Goal: Task Accomplishment & Management: Manage account settings

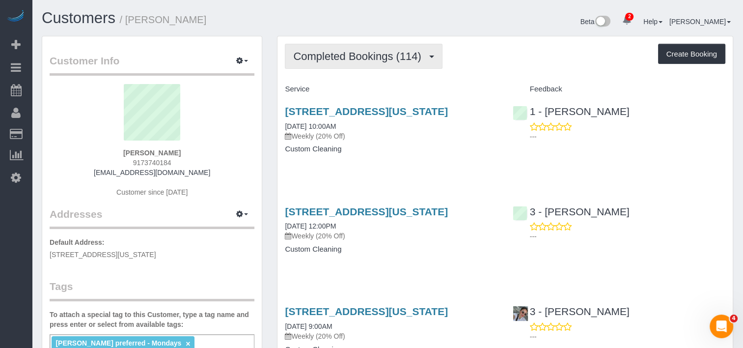
click at [308, 55] on span "Completed Bookings (114)" at bounding box center [359, 56] width 133 height 12
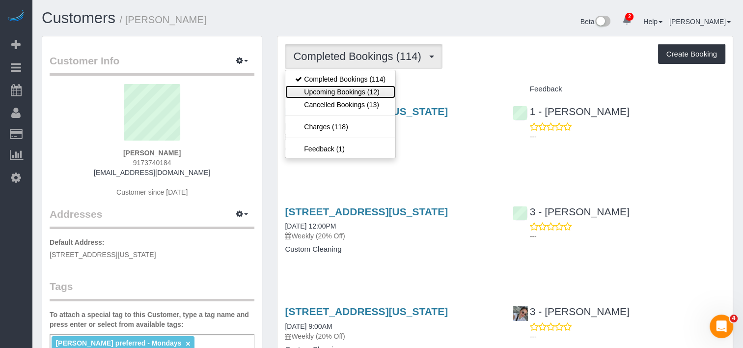
click at [306, 92] on link "Upcoming Bookings (12)" at bounding box center [340, 91] width 110 height 13
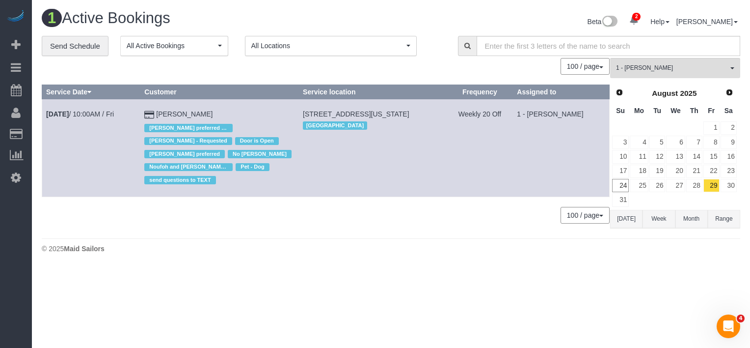
click at [378, 196] on td "[STREET_ADDRESS][US_STATE] [GEOGRAPHIC_DATA]" at bounding box center [373, 147] width 148 height 97
click at [713, 183] on link "29" at bounding box center [711, 185] width 16 height 13
click at [102, 112] on link "[DATE] 10:00AM / Fri" at bounding box center [80, 114] width 68 height 8
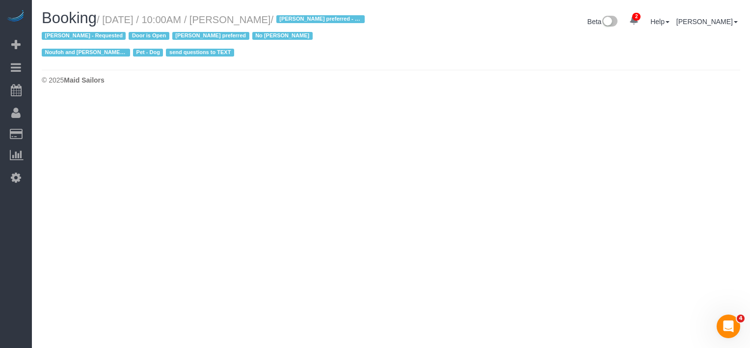
select select "NY"
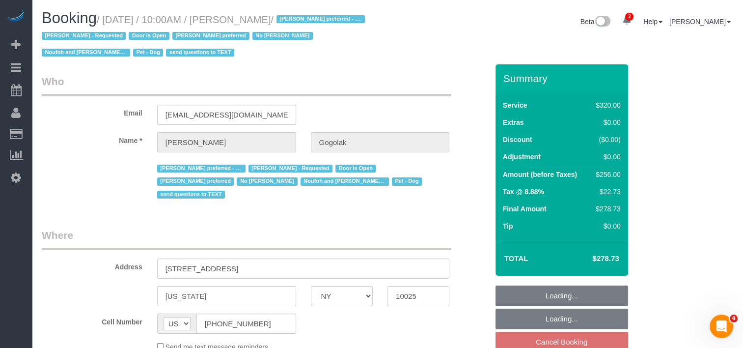
select select "number:58"
select select "number:76"
select select "number:13"
select select "number:5"
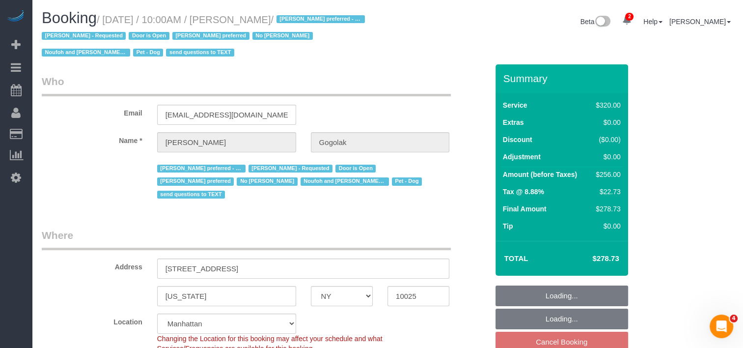
select select "object:6617"
select select "240"
select select "spot63"
select select "object:7168"
select select "string:stripe-pm_1P0RUk4VGloSiKo71VMZMWZt"
